Goal: Transaction & Acquisition: Download file/media

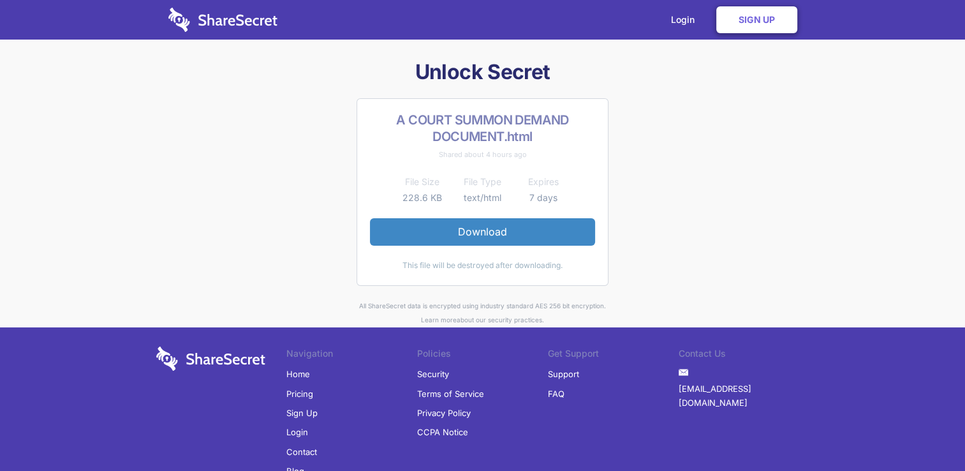
click at [505, 238] on link "Download" at bounding box center [482, 231] width 225 height 27
click at [495, 234] on link "Download" at bounding box center [482, 231] width 225 height 27
